Goal: Transaction & Acquisition: Subscribe to service/newsletter

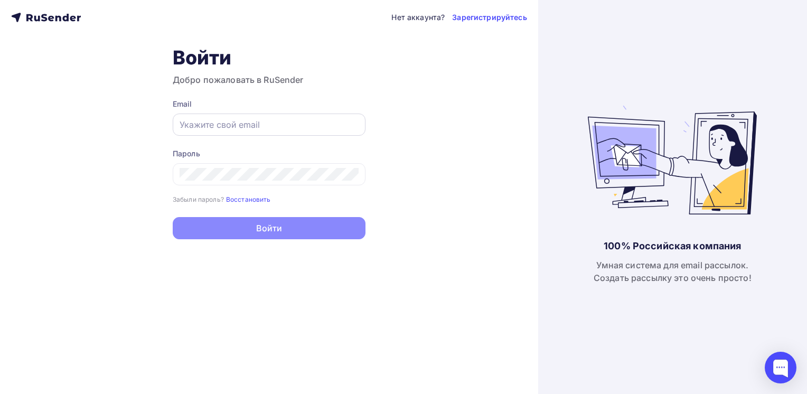
click at [298, 123] on input "text" at bounding box center [269, 124] width 179 height 13
type input "[PERSON_NAME][EMAIL_ADDRESS][DOMAIN_NAME]"
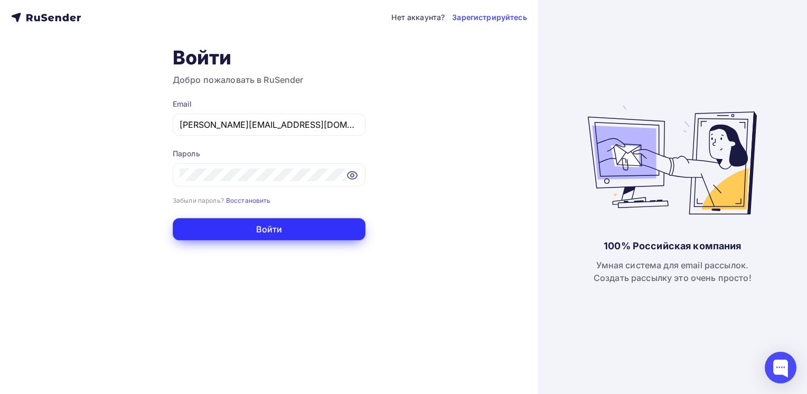
click at [262, 225] on button "Войти" at bounding box center [269, 229] width 193 height 22
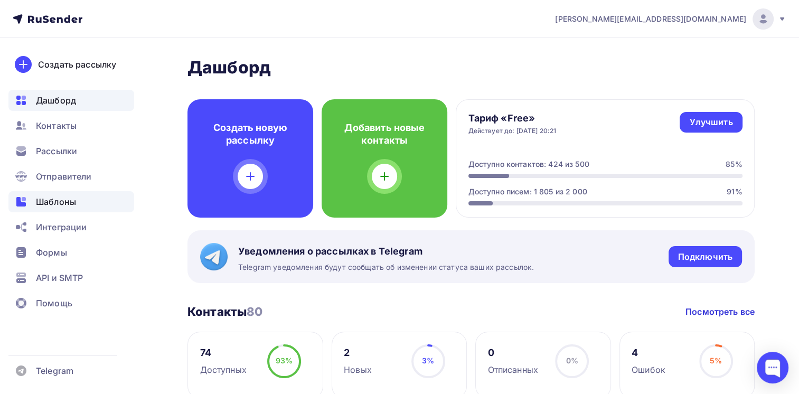
click at [66, 201] on span "Шаблоны" at bounding box center [56, 202] width 40 height 13
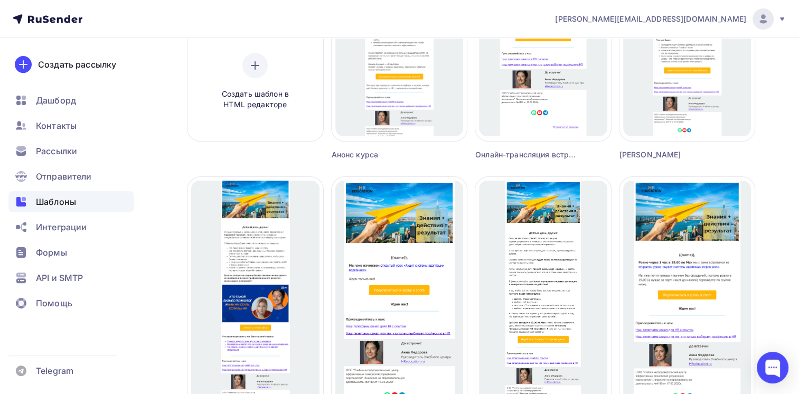
scroll to position [317, 0]
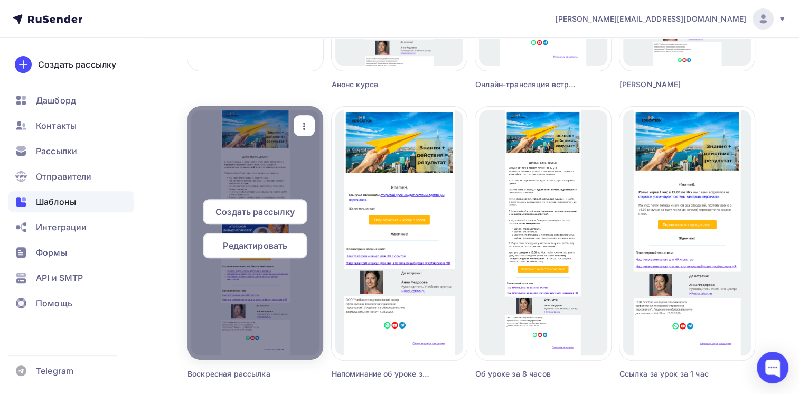
click at [258, 244] on span "Редактировать" at bounding box center [255, 245] width 64 height 13
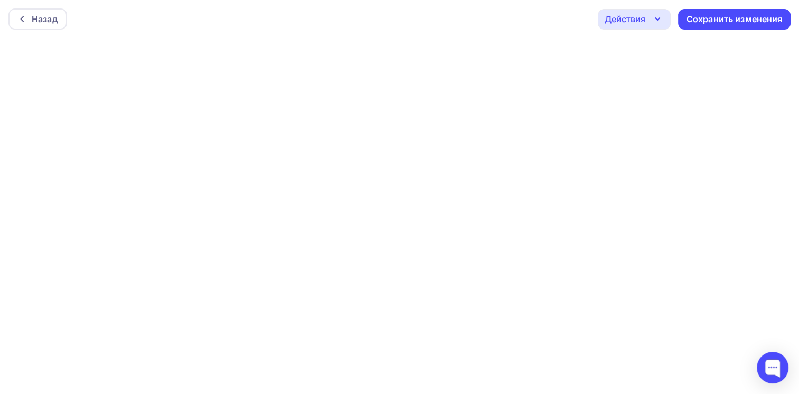
scroll to position [2, 0]
click at [722, 18] on div "Сохранить изменения" at bounding box center [735, 17] width 96 height 12
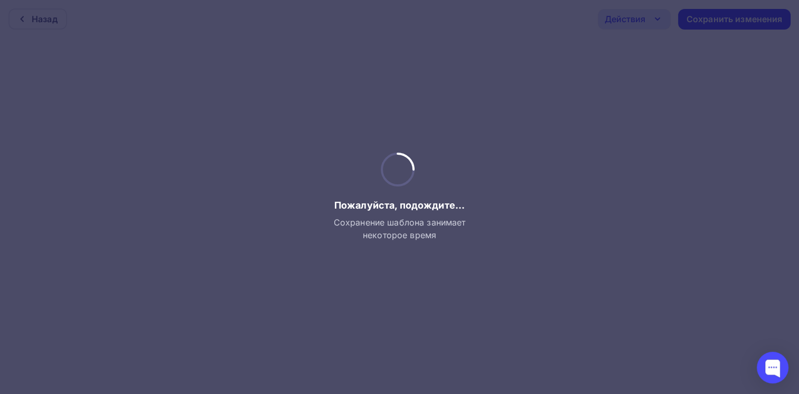
scroll to position [0, 0]
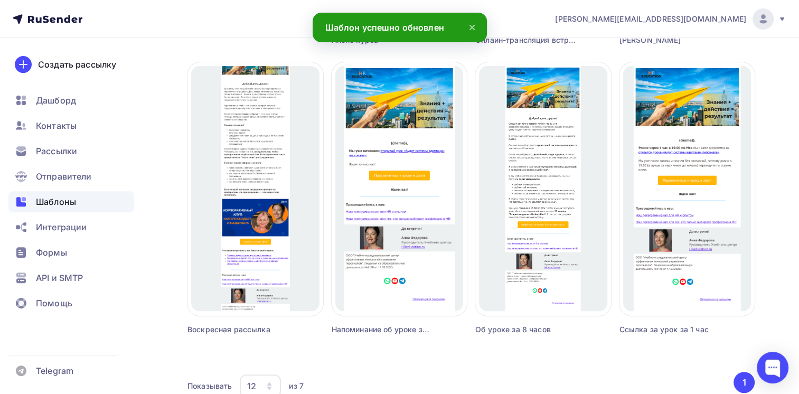
scroll to position [370, 0]
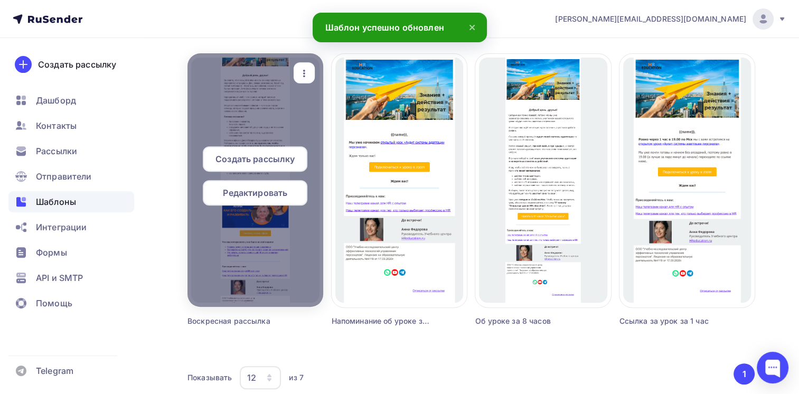
click at [252, 194] on span "Редактировать" at bounding box center [255, 193] width 64 height 13
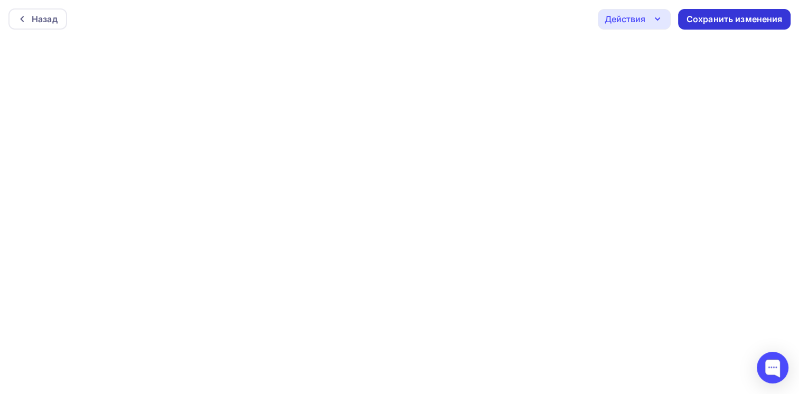
click at [711, 21] on div "Сохранить изменения" at bounding box center [735, 19] width 96 height 12
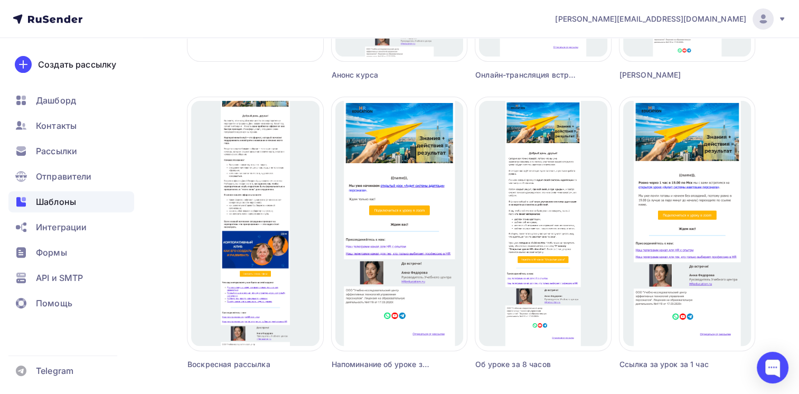
scroll to position [315, 0]
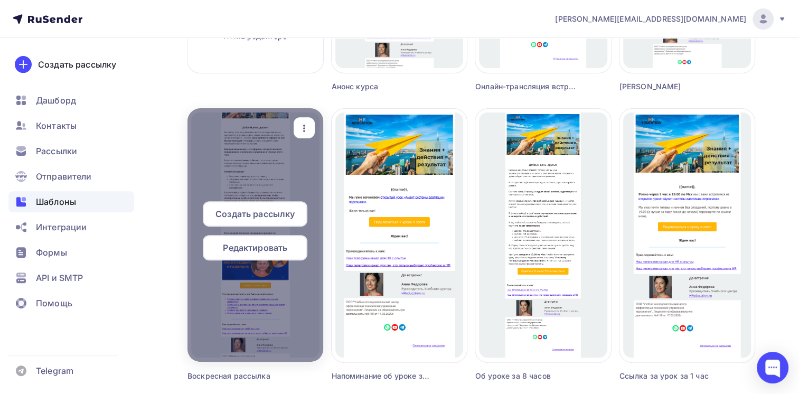
click at [247, 246] on span "Редактировать" at bounding box center [255, 247] width 64 height 13
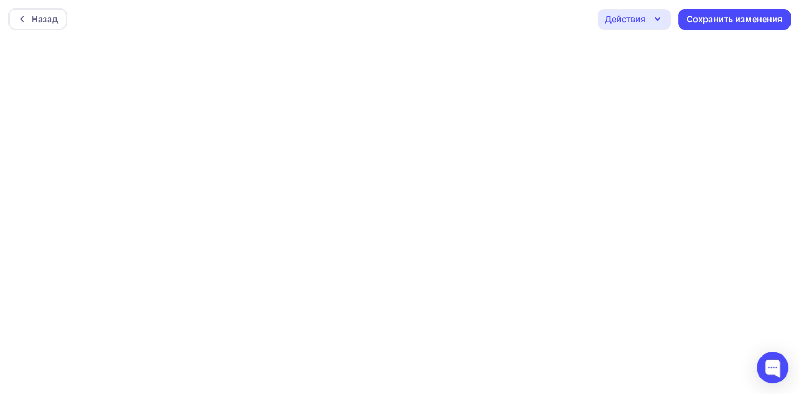
click at [658, 17] on icon "button" at bounding box center [658, 19] width 13 height 13
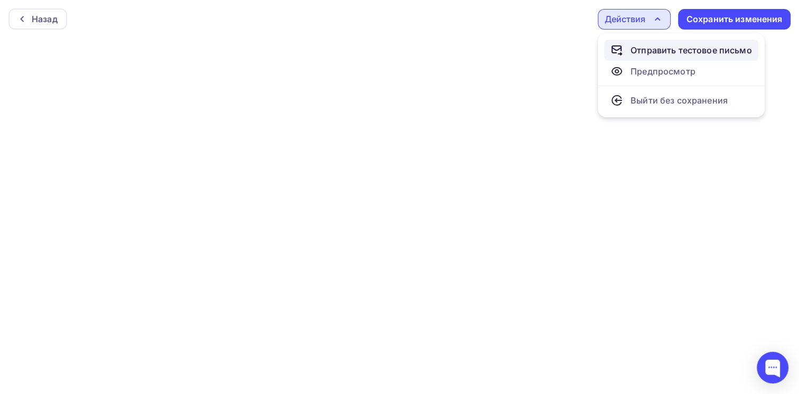
click at [678, 51] on div "Отправить тестовое письмо" at bounding box center [692, 50] width 122 height 13
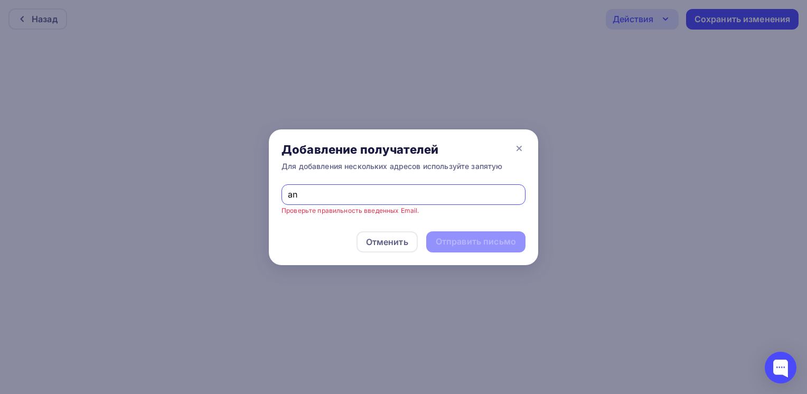
type input "[PERSON_NAME][EMAIL_ADDRESS][DOMAIN_NAME]"
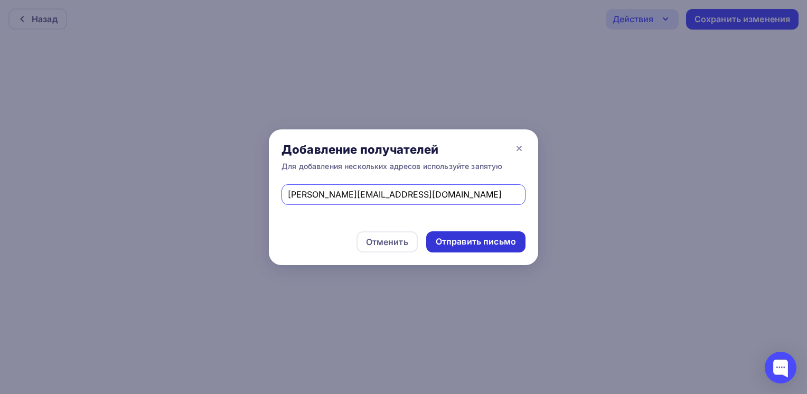
click at [468, 243] on div "Отправить письмо" at bounding box center [476, 242] width 80 height 12
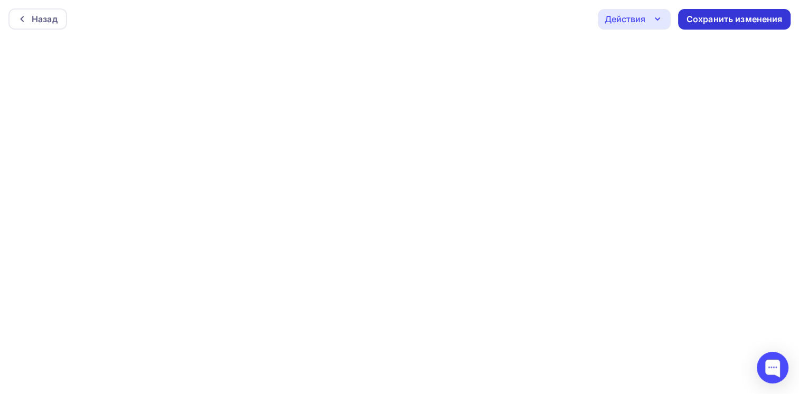
click at [721, 20] on div "Сохранить изменения" at bounding box center [735, 19] width 96 height 12
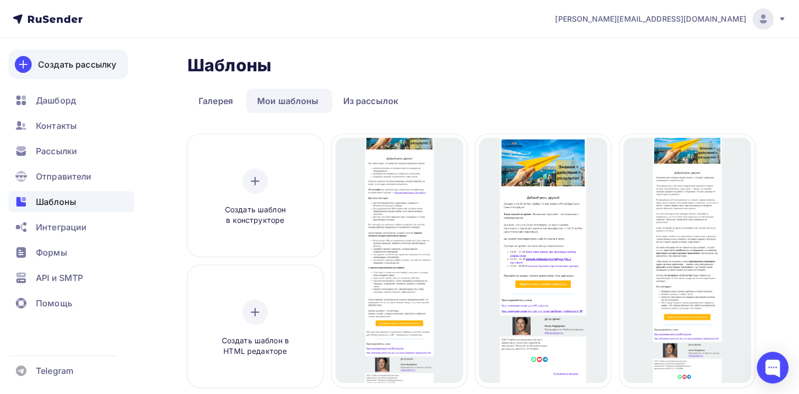
click at [79, 63] on div "Создать рассылку" at bounding box center [77, 64] width 78 height 13
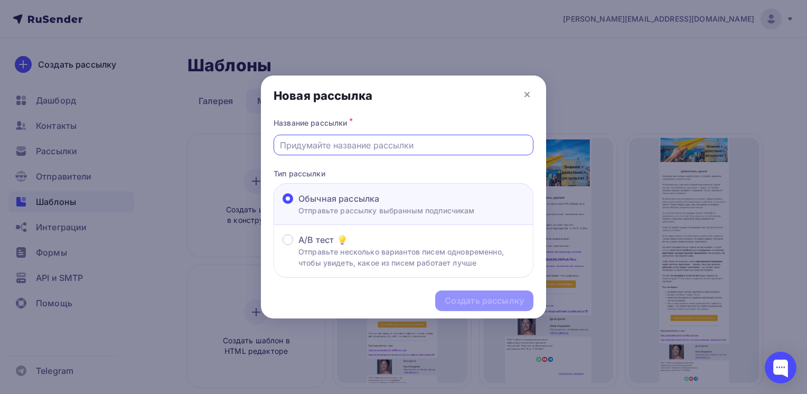
click at [319, 147] on input "text" at bounding box center [404, 145] width 248 height 13
type input "[DATE]"
click at [467, 295] on div "Создать рассылку" at bounding box center [484, 301] width 79 height 12
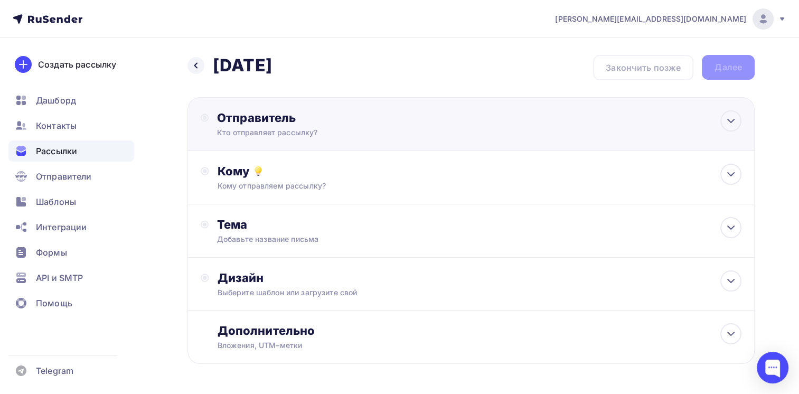
click at [284, 127] on div "Кто отправляет рассылку?" at bounding box center [320, 132] width 206 height 11
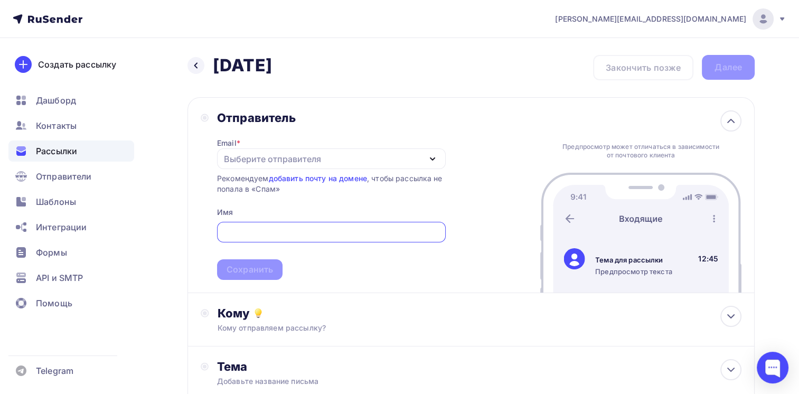
drag, startPoint x: 310, startPoint y: 158, endPoint x: 301, endPoint y: 179, distance: 22.5
click at [310, 159] on div "Выберите отправителя" at bounding box center [272, 159] width 97 height 13
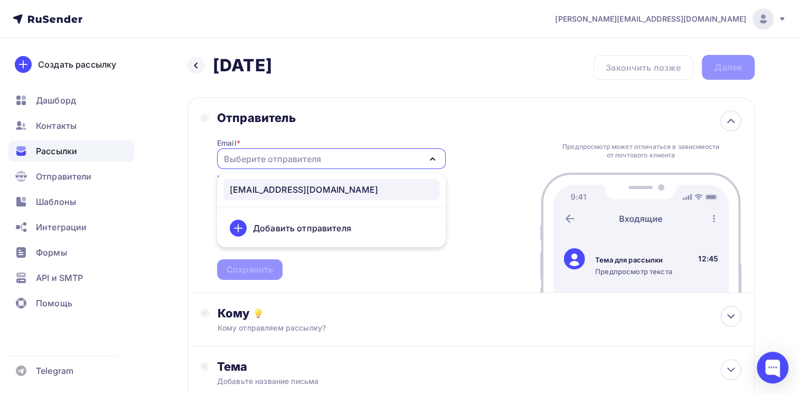
click at [290, 185] on div "[EMAIL_ADDRESS][DOMAIN_NAME]" at bounding box center [304, 189] width 148 height 13
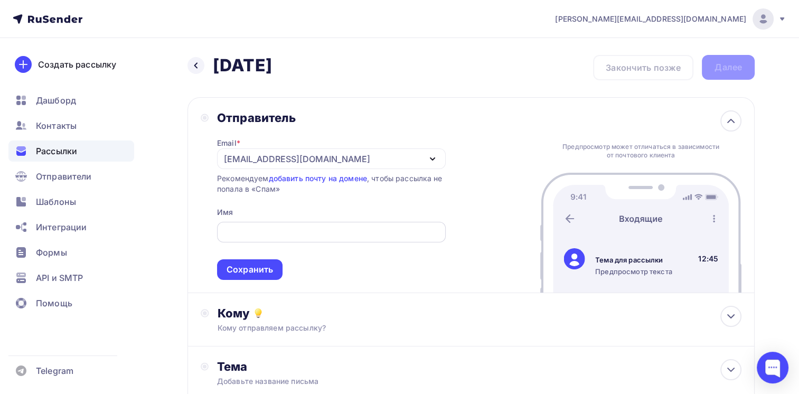
click at [280, 231] on input "text" at bounding box center [331, 232] width 217 height 13
type input "HR education"
click at [247, 272] on div "Сохранить" at bounding box center [250, 270] width 46 height 12
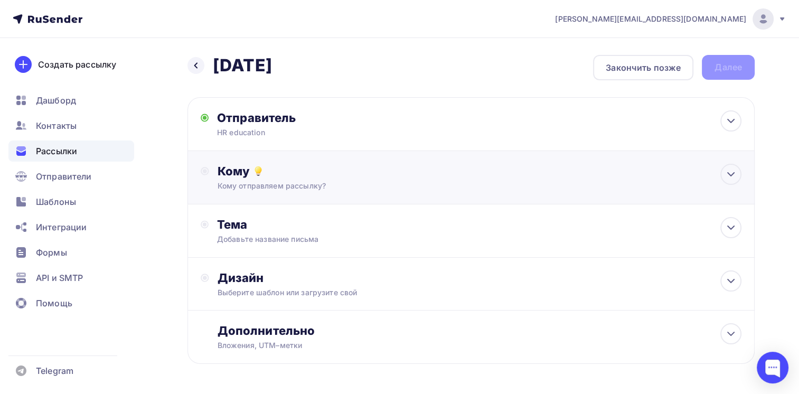
click at [281, 181] on div "Кому отправляем рассылку?" at bounding box center [454, 186] width 472 height 11
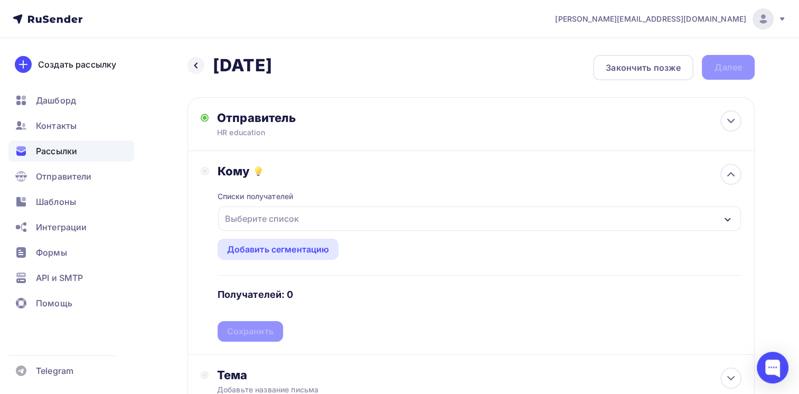
drag, startPoint x: 247, startPoint y: 213, endPoint x: 248, endPoint y: 226, distance: 12.7
click at [248, 215] on div "Выберите список" at bounding box center [262, 218] width 82 height 19
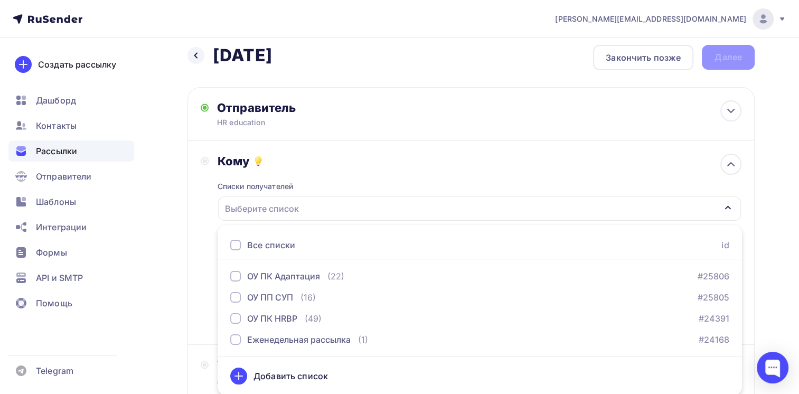
click at [234, 245] on div at bounding box center [235, 245] width 11 height 11
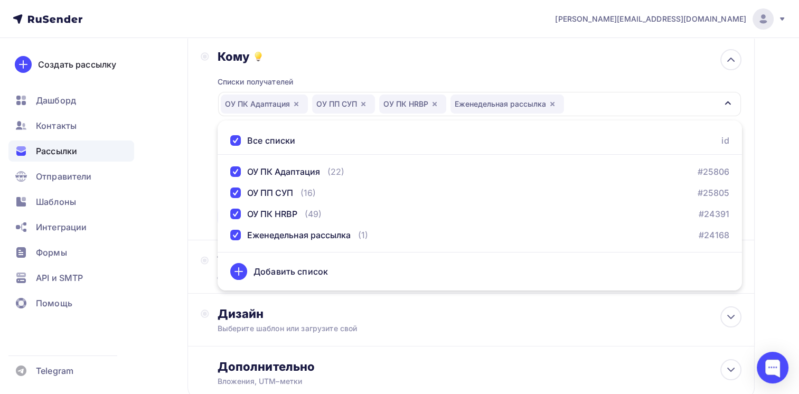
scroll to position [116, 0]
click at [202, 208] on div "Кому Списки получателей ОУ ПК Адаптация ОУ ПП СУП ОУ ПК HRBP Еженедельная рассы…" at bounding box center [471, 137] width 541 height 178
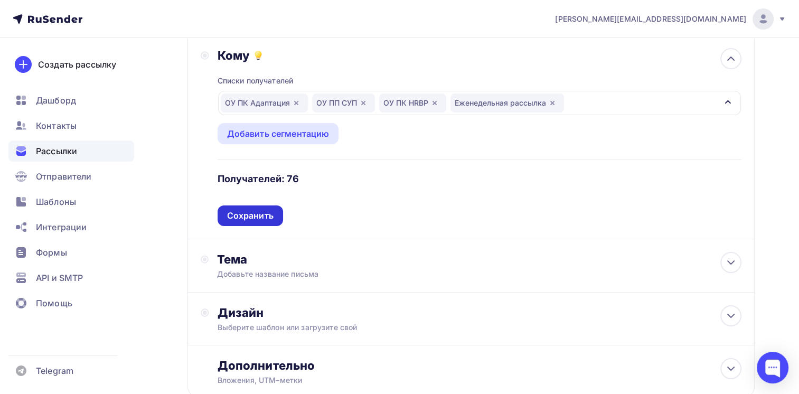
click at [244, 217] on div "Сохранить" at bounding box center [250, 216] width 46 height 12
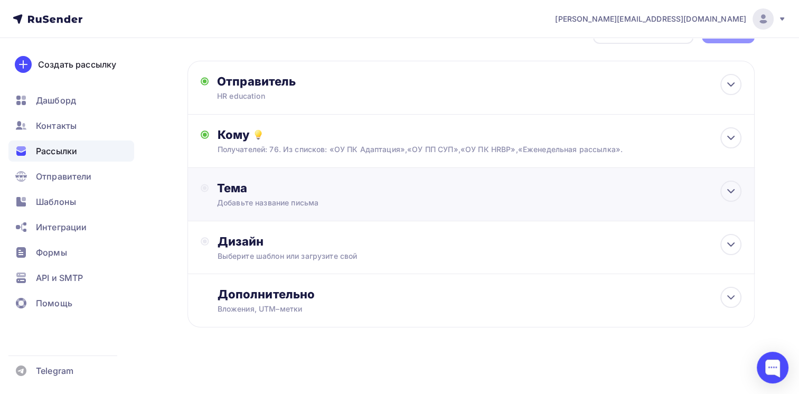
click at [249, 196] on div "Тема Добавьте название письма Тема * Рекомендуем использовать не более 150 симв…" at bounding box center [321, 194] width 209 height 27
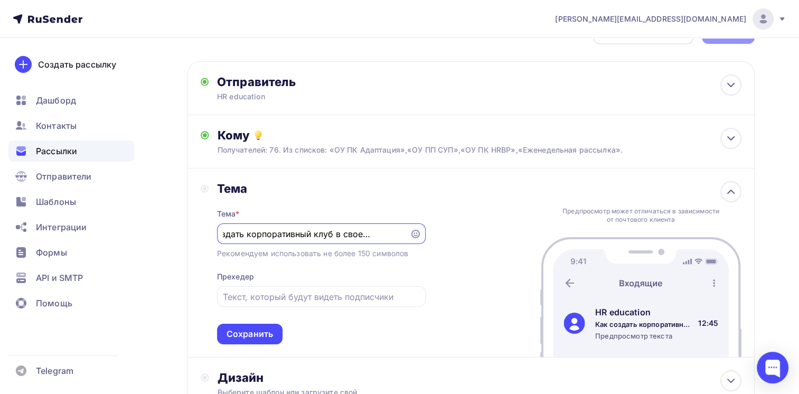
scroll to position [0, 34]
click at [266, 234] on input "Как создать корпоративный клуб в своей компании" at bounding box center [313, 234] width 181 height 13
type input "Как создать корпоративный клуб в своей компании"
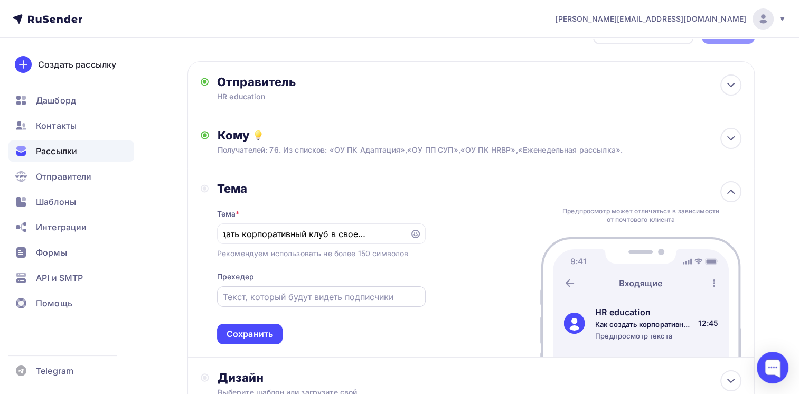
click at [253, 302] on div at bounding box center [321, 296] width 209 height 21
click at [258, 294] on input "text" at bounding box center [321, 297] width 197 height 13
paste input "Как создать корпоративный клуб в своей компании"
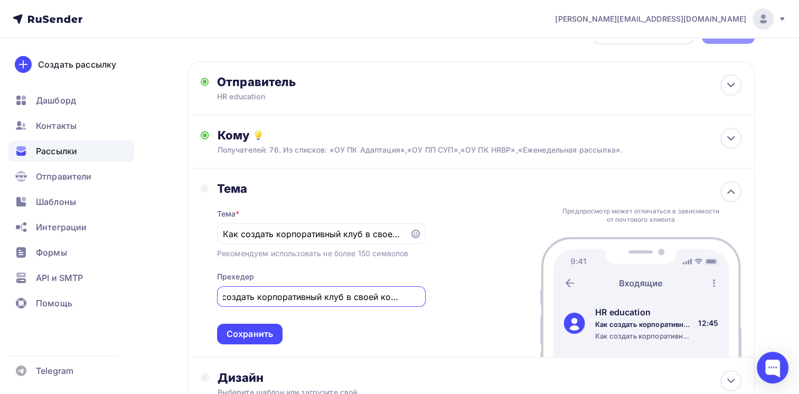
click at [257, 297] on input "Как создать корпоративный клуб в своей компании" at bounding box center [321, 297] width 197 height 13
type input "Как создать и развивать корпоративный клуб в своей компании"
click at [252, 337] on div "Сохранить" at bounding box center [250, 334] width 46 height 12
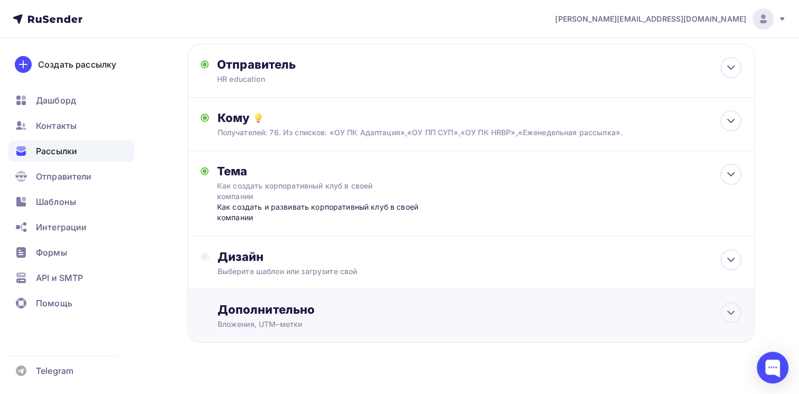
scroll to position [69, 0]
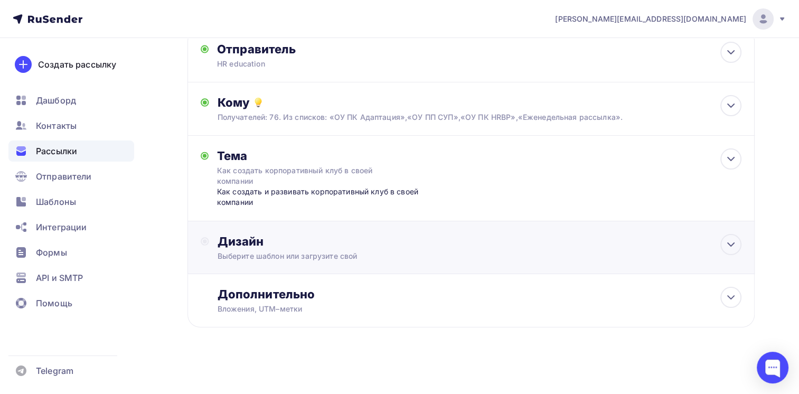
click at [292, 251] on div "Выберите шаблон или загрузите свой" at bounding box center [454, 256] width 472 height 11
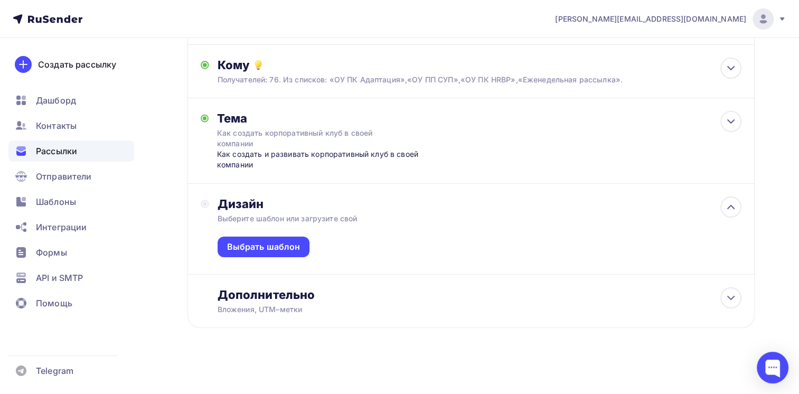
scroll to position [107, 0]
click at [253, 248] on div "Выбрать шаблон" at bounding box center [263, 246] width 73 height 12
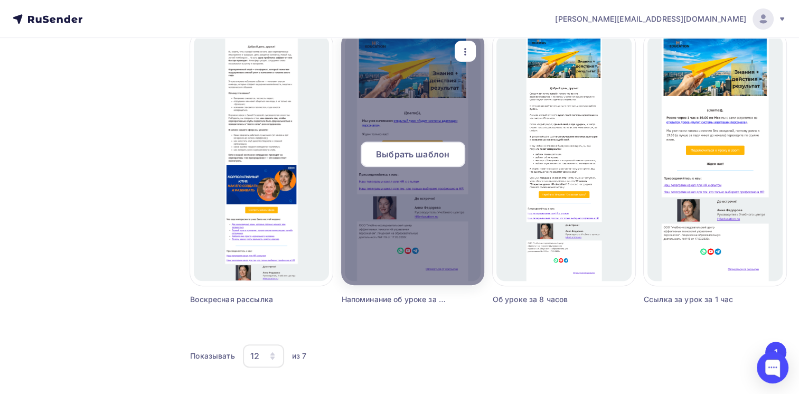
scroll to position [399, 0]
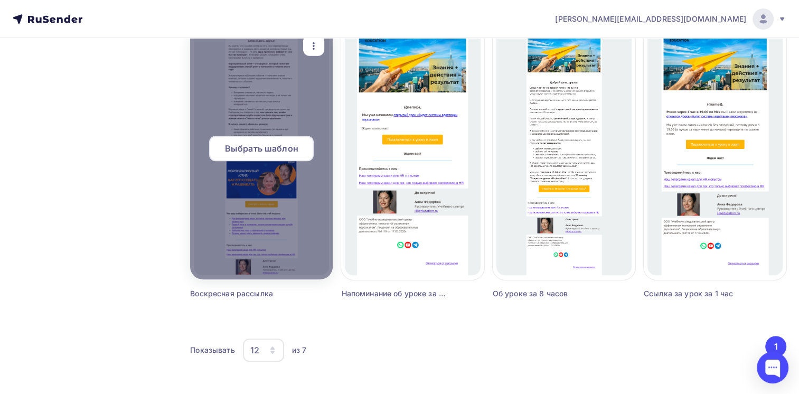
click at [254, 149] on span "Выбрать шаблон" at bounding box center [261, 148] width 73 height 13
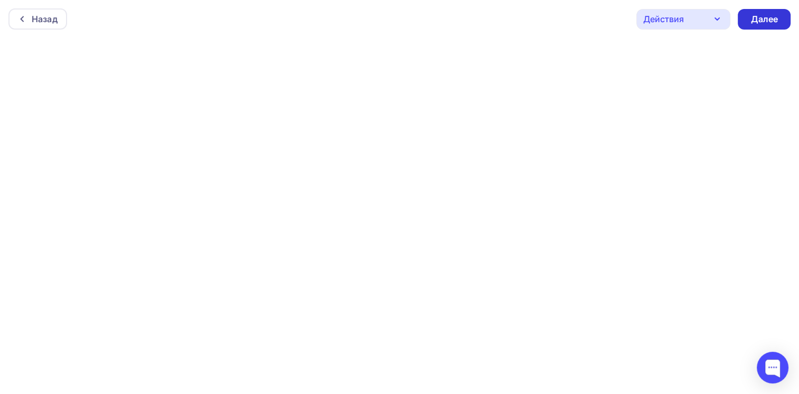
click at [761, 20] on div "Далее" at bounding box center [764, 19] width 27 height 12
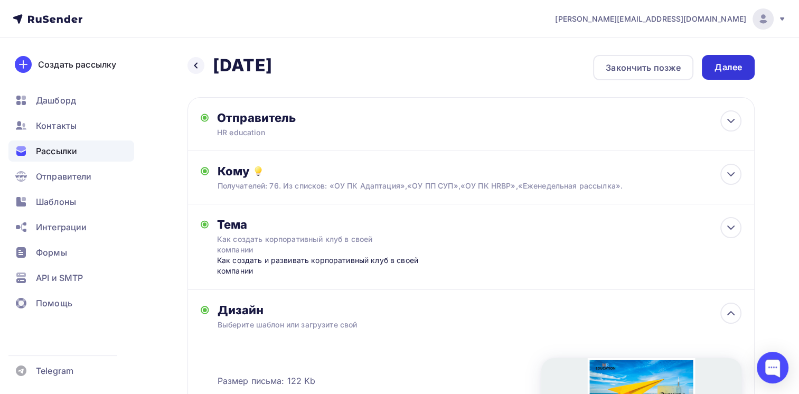
click at [725, 66] on div "Далее" at bounding box center [728, 67] width 27 height 12
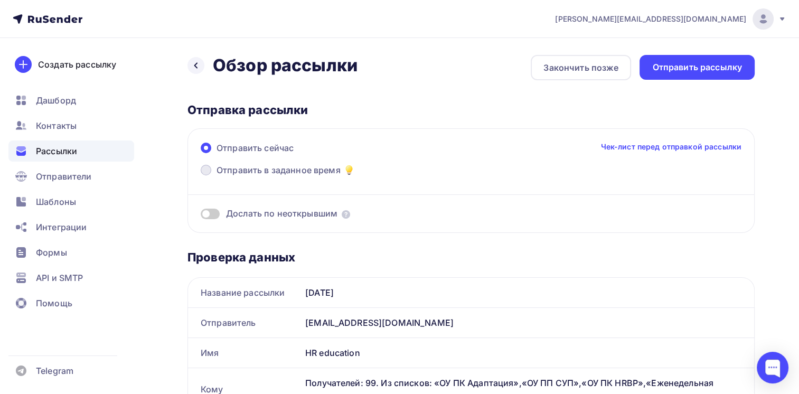
click at [203, 170] on span at bounding box center [206, 170] width 11 height 11
click at [217, 176] on input "Отправить в заданное время" at bounding box center [217, 176] width 0 height 0
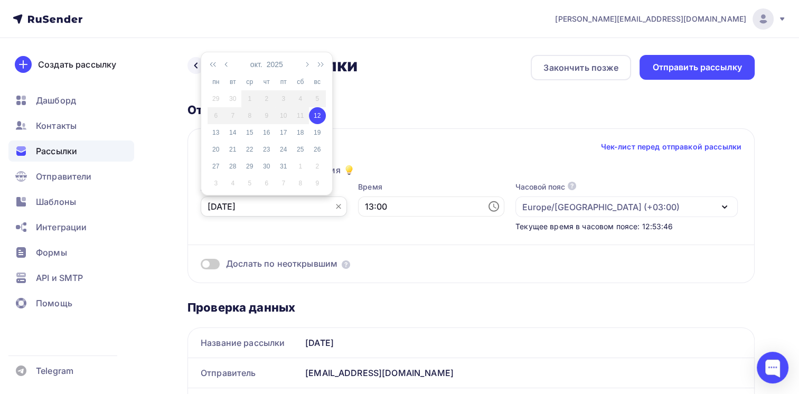
click at [256, 206] on input "[DATE]" at bounding box center [274, 207] width 146 height 20
drag, startPoint x: 318, startPoint y: 111, endPoint x: 323, endPoint y: 123, distance: 12.3
click at [319, 111] on div "12" at bounding box center [317, 116] width 17 height 10
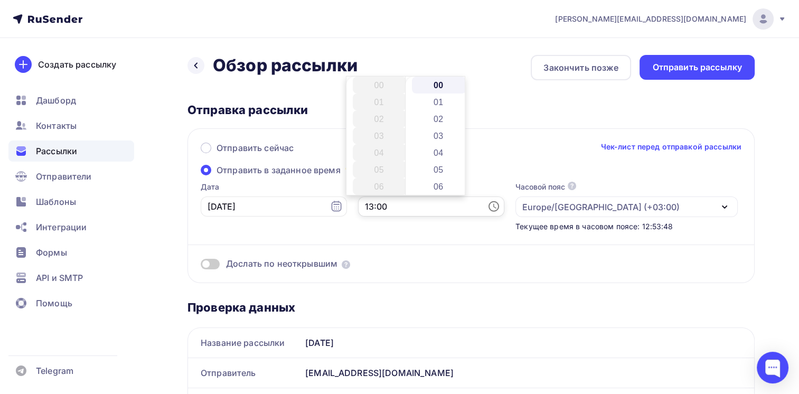
click at [385, 208] on input "13:00" at bounding box center [431, 207] width 146 height 20
click at [438, 166] on li "05" at bounding box center [439, 169] width 54 height 17
type input "13:05"
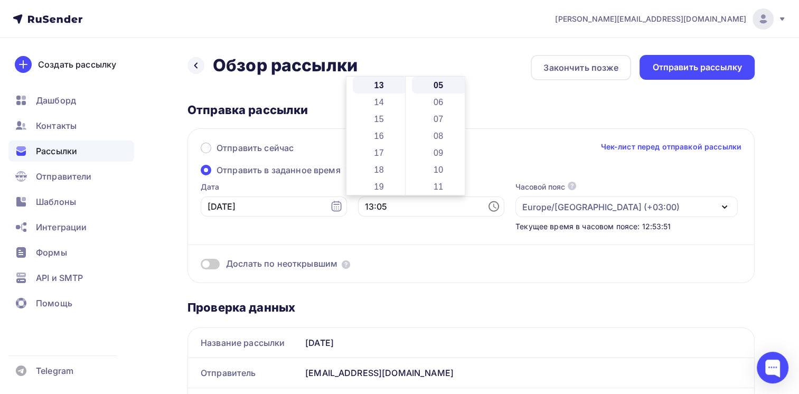
click at [508, 114] on div "Отправка рассылки" at bounding box center [472, 110] width 568 height 15
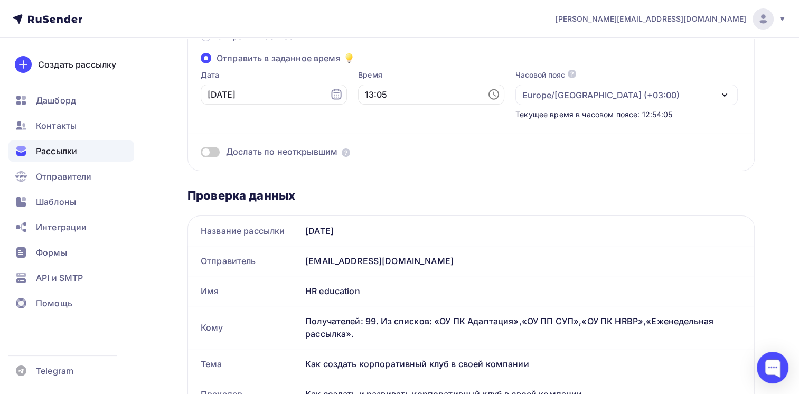
scroll to position [0, 0]
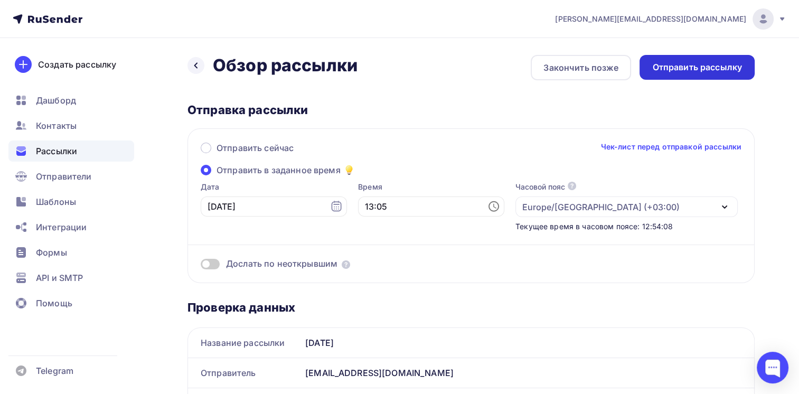
click at [690, 65] on div "Отправить рассылку" at bounding box center [698, 67] width 90 height 12
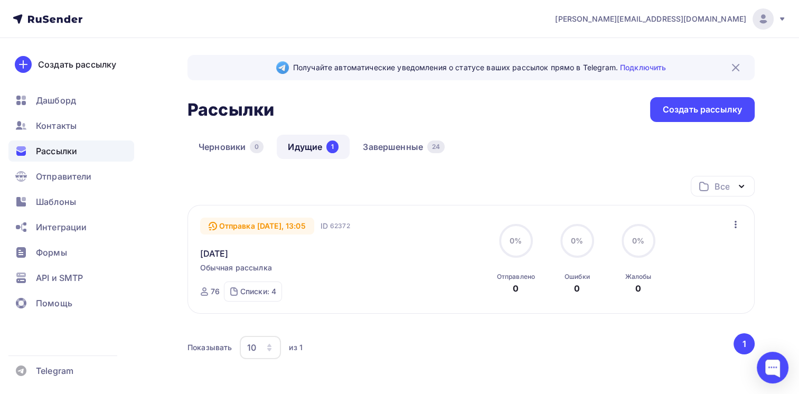
click at [58, 149] on span "Рассылки" at bounding box center [56, 151] width 41 height 13
